Goal: Register for event/course

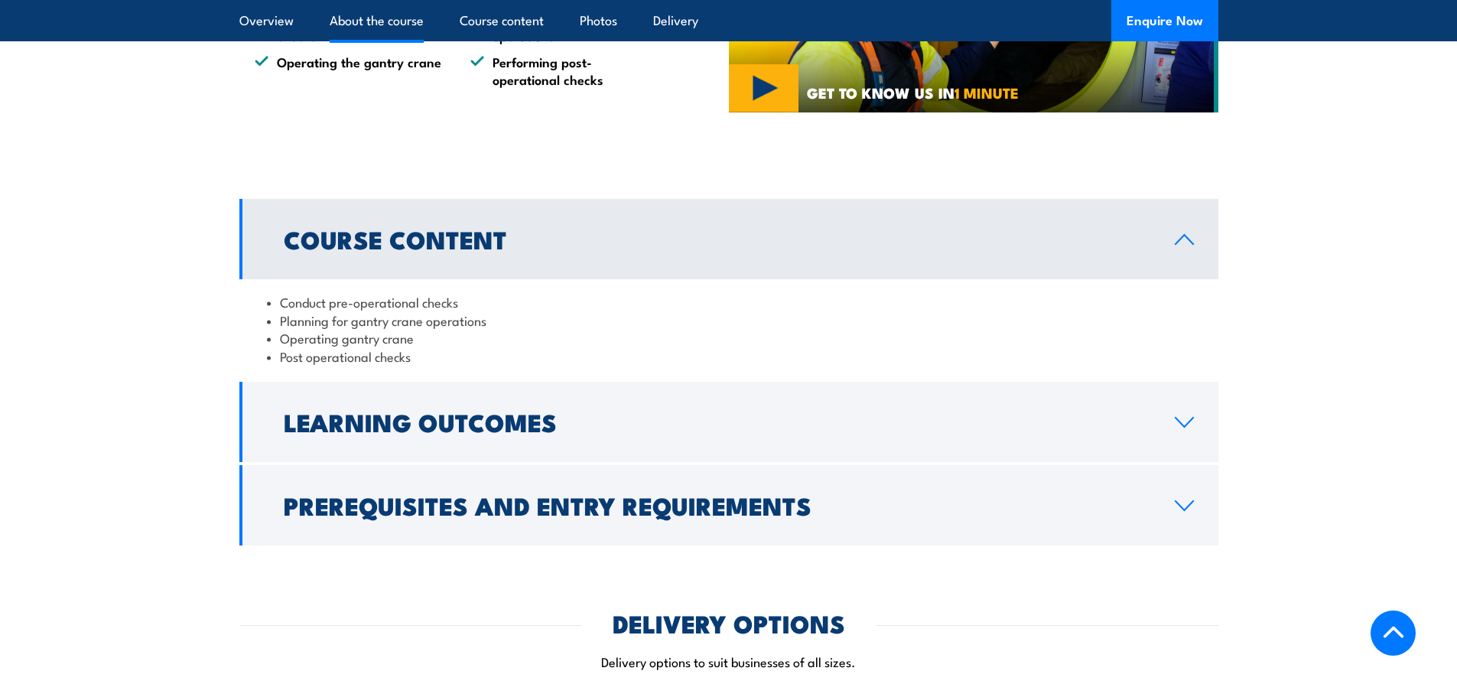
scroll to position [1147, 0]
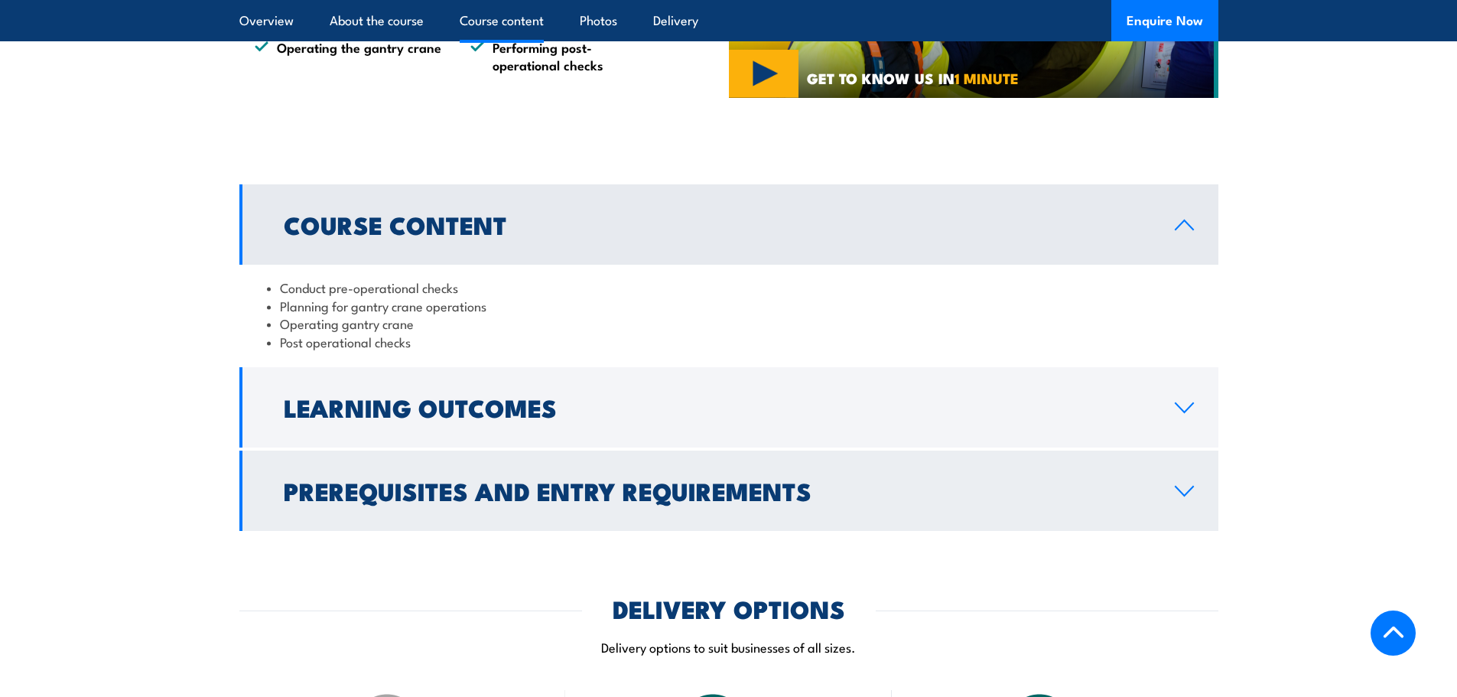
click at [418, 493] on h2 "Prerequisites and Entry Requirements" at bounding box center [717, 490] width 867 height 21
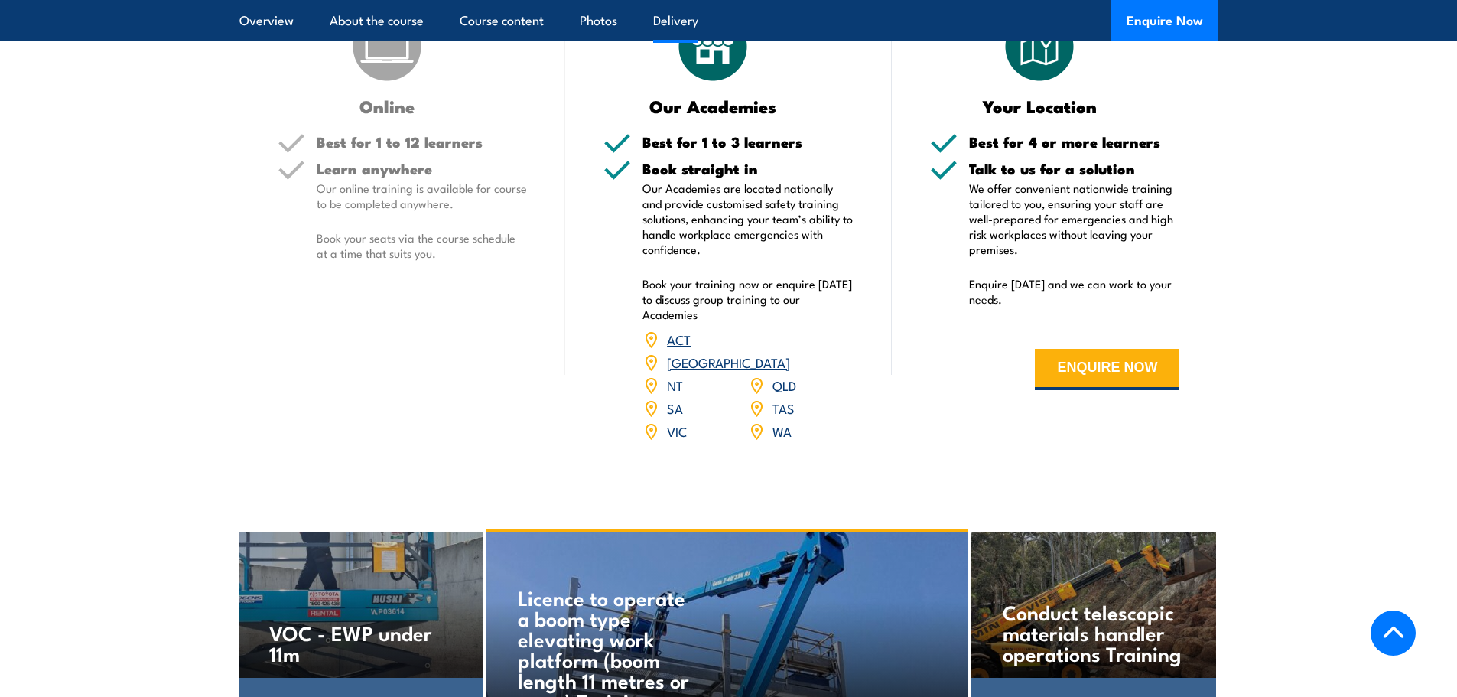
scroll to position [1912, 0]
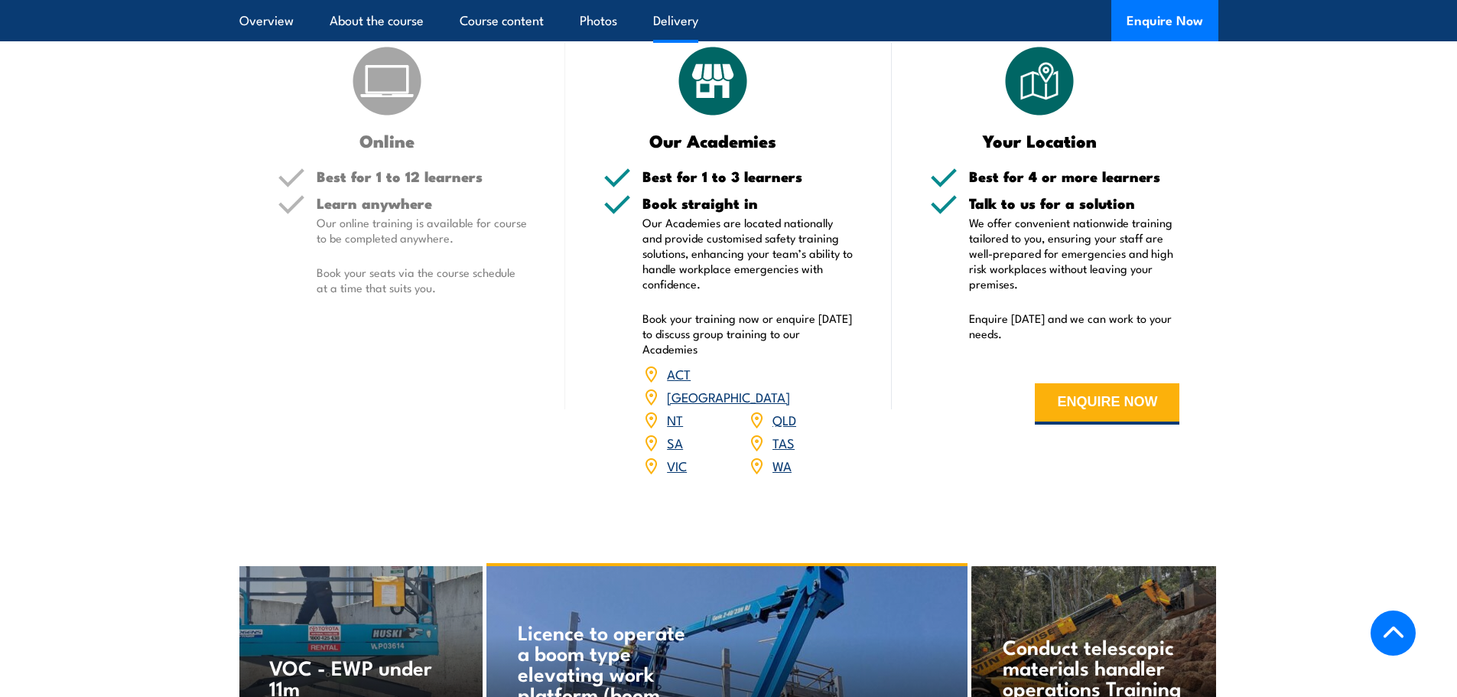
click at [669, 456] on link "VIC" at bounding box center [677, 465] width 20 height 18
